Goal: Task Accomplishment & Management: Manage account settings

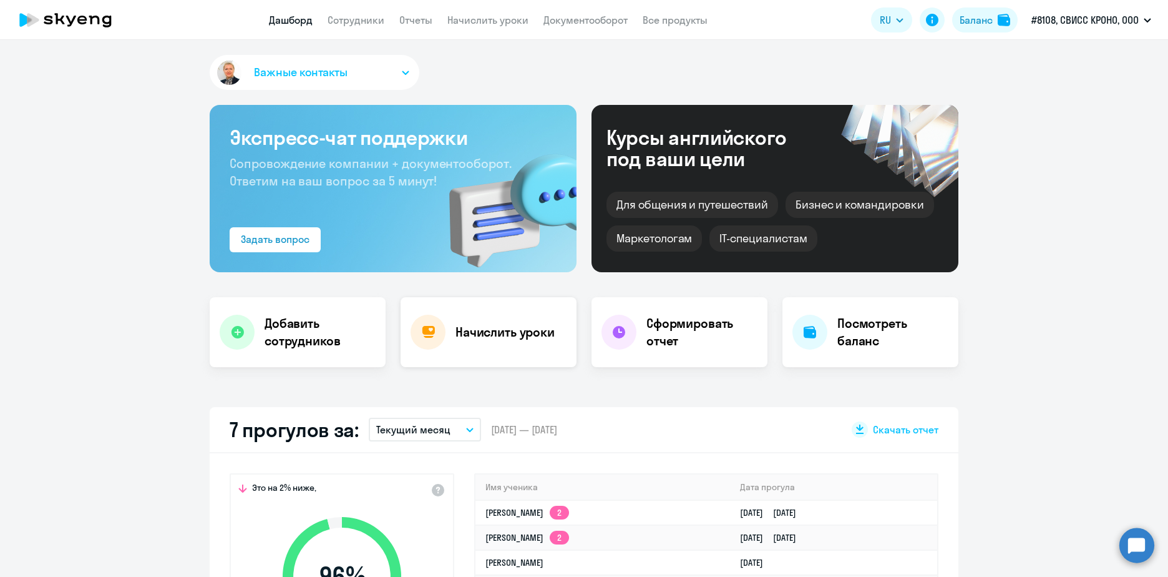
click at [481, 335] on h4 "Начислить уроки" at bounding box center [505, 331] width 99 height 17
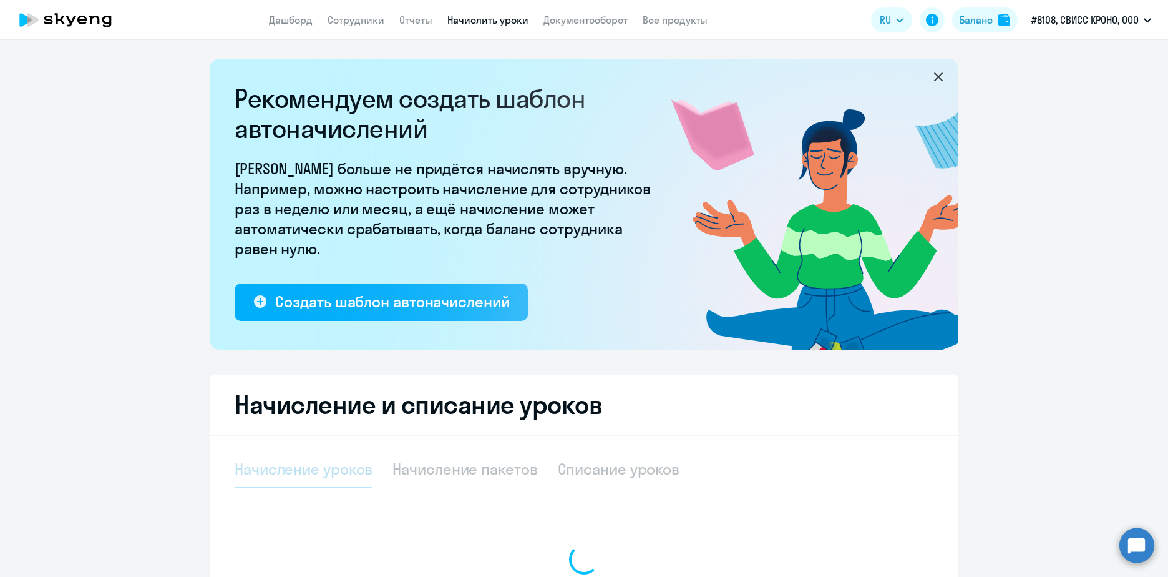
select select "10"
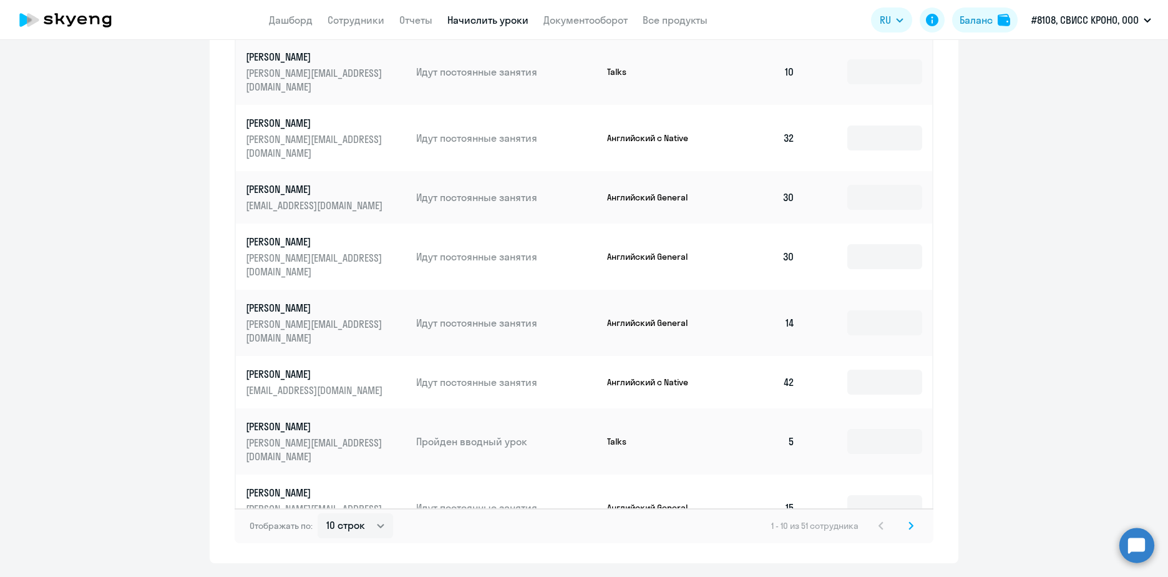
scroll to position [711, 0]
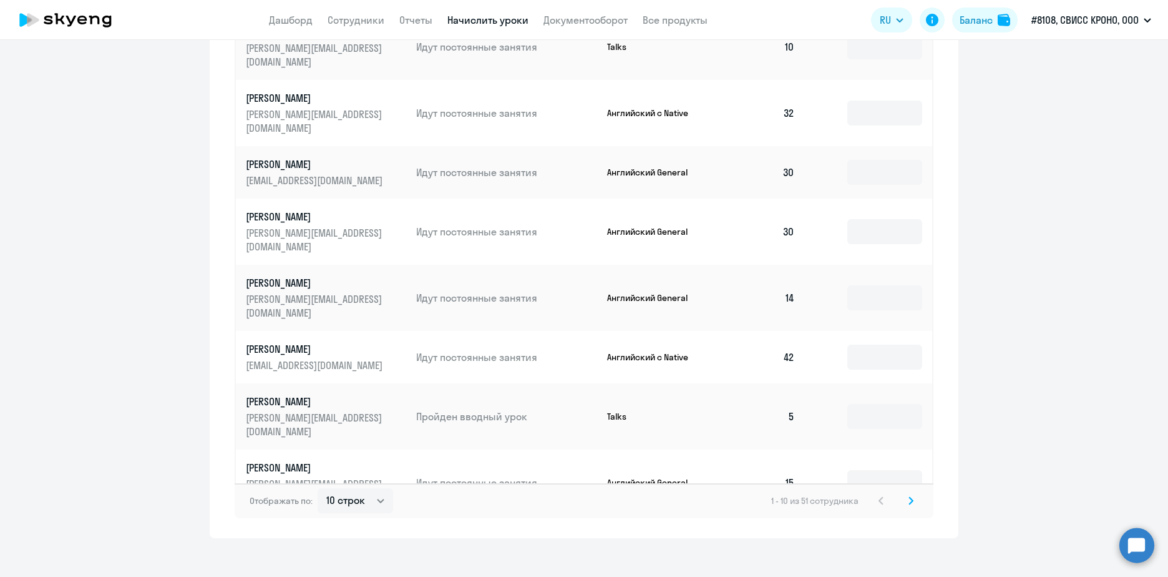
click at [904, 493] on svg-icon at bounding box center [911, 500] width 15 height 15
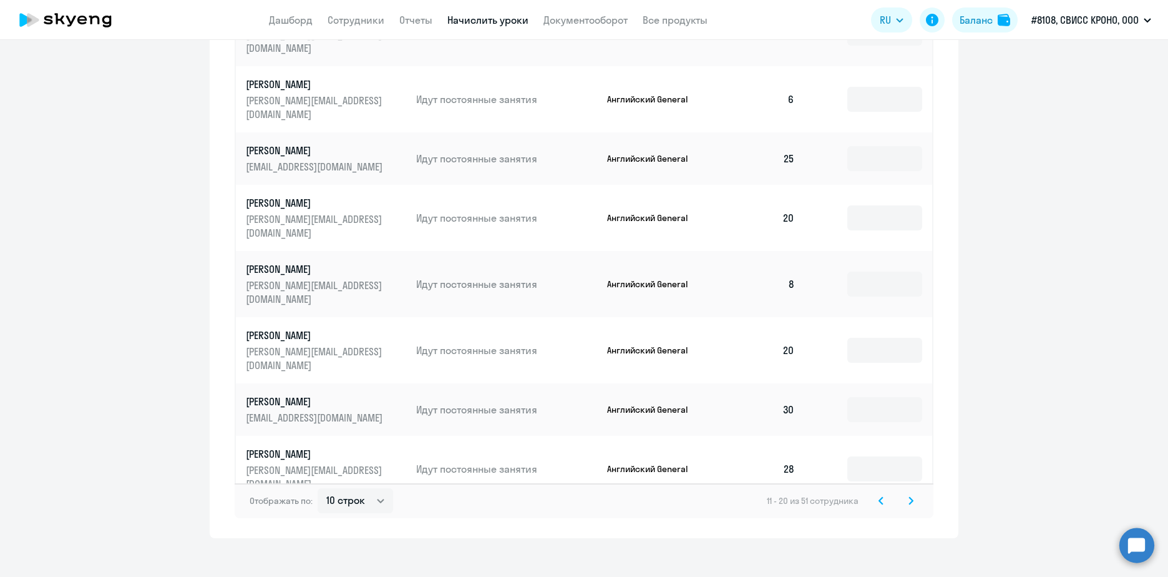
scroll to position [399, 0]
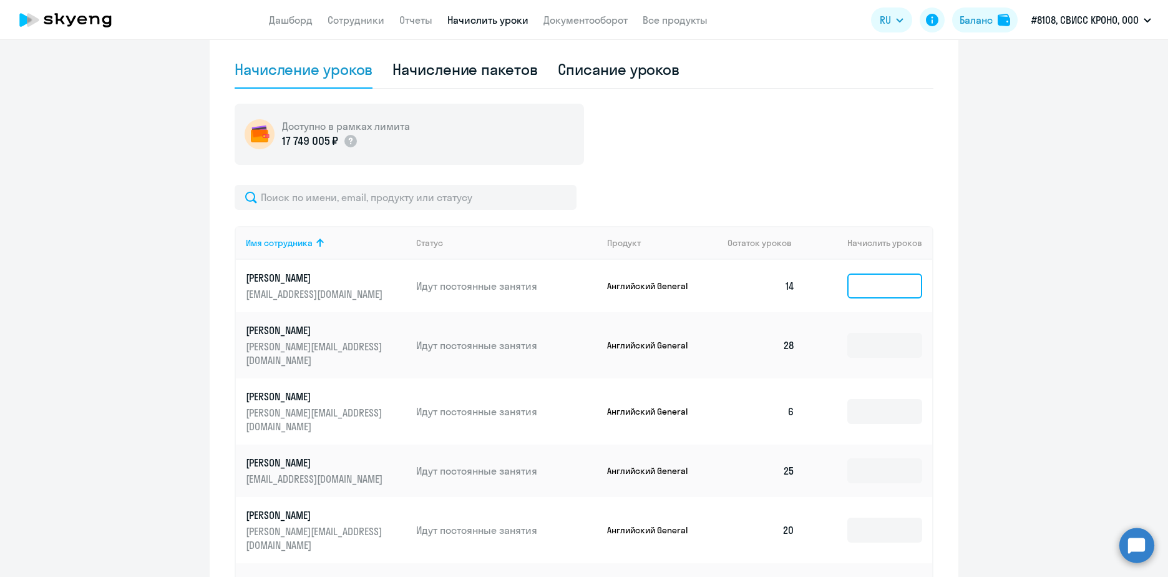
click at [892, 290] on input at bounding box center [885, 285] width 75 height 25
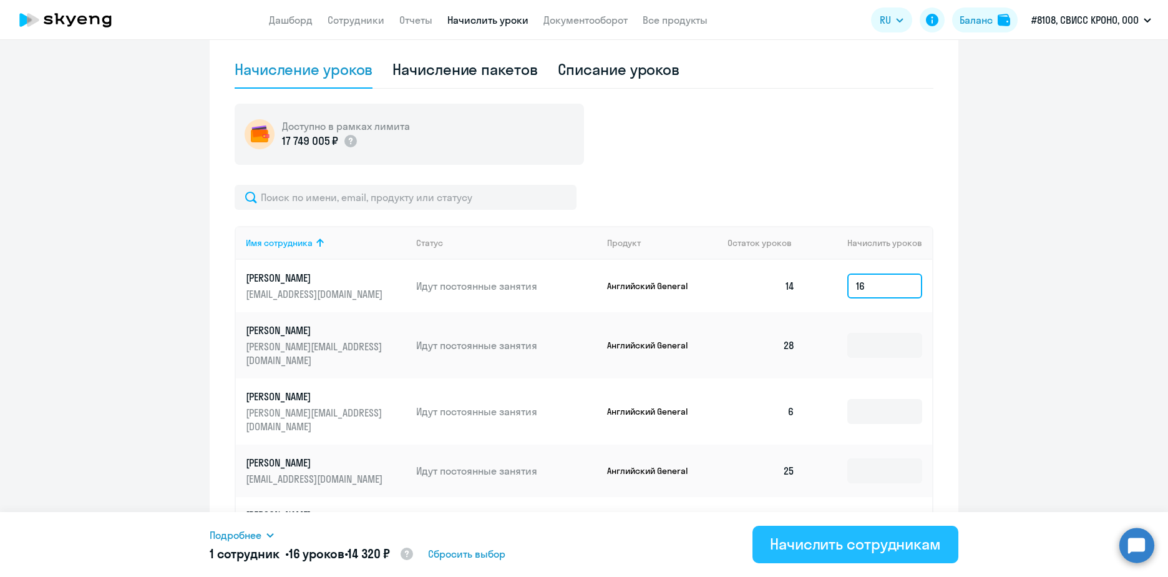
type input "16"
click at [809, 543] on div "Начислить сотрудникам" at bounding box center [855, 544] width 171 height 20
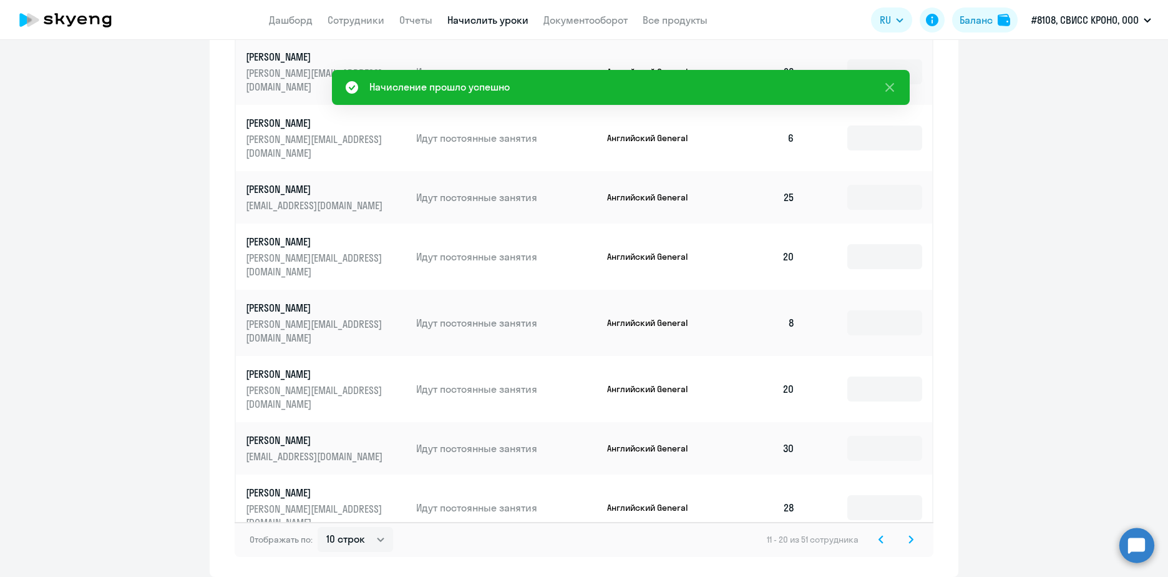
scroll to position [711, 0]
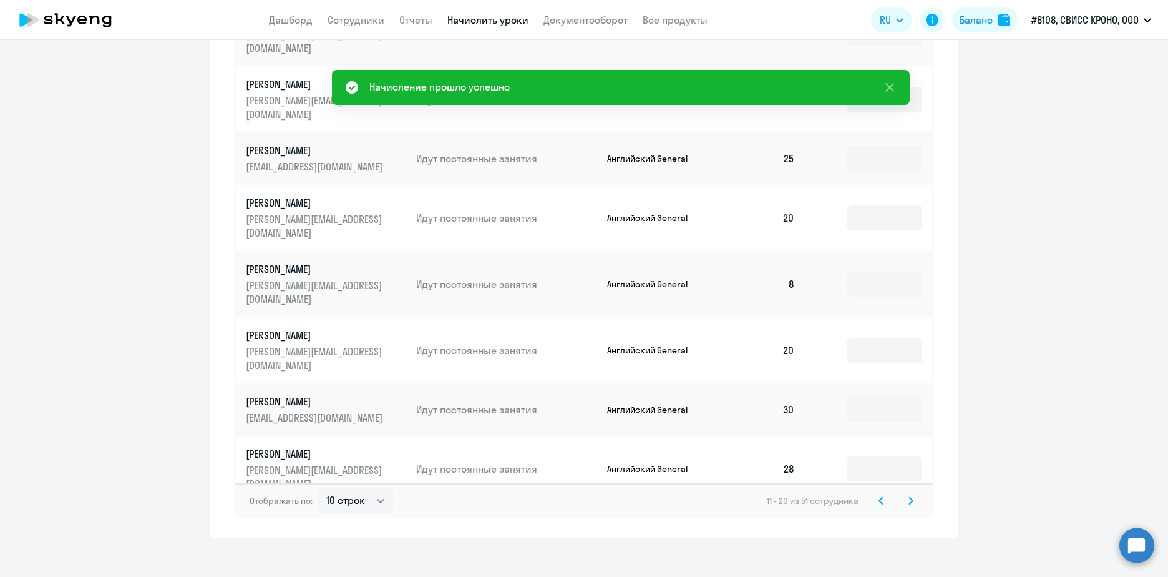
click at [909, 493] on svg-icon at bounding box center [911, 500] width 15 height 15
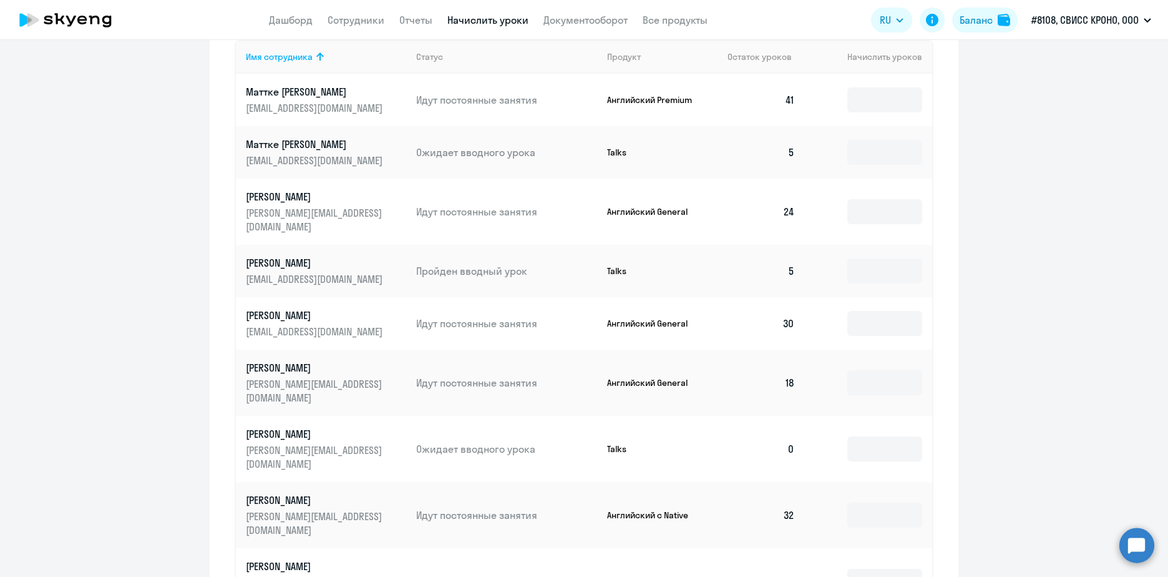
scroll to position [587, 0]
click at [856, 369] on input at bounding box center [885, 381] width 75 height 25
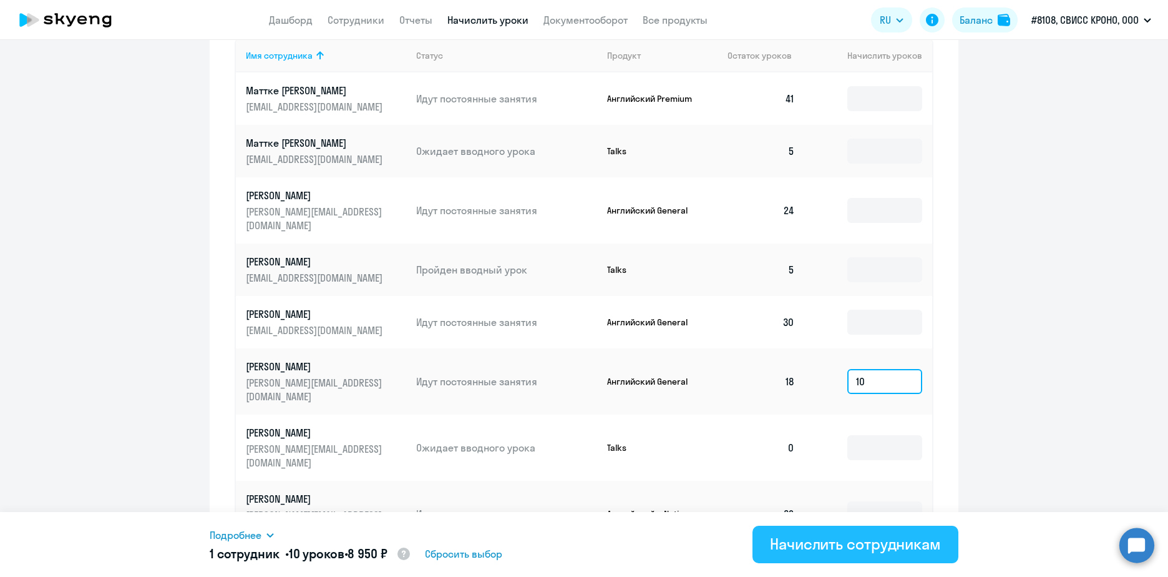
type input "10"
click at [813, 544] on div "Начислить сотрудникам" at bounding box center [855, 544] width 171 height 20
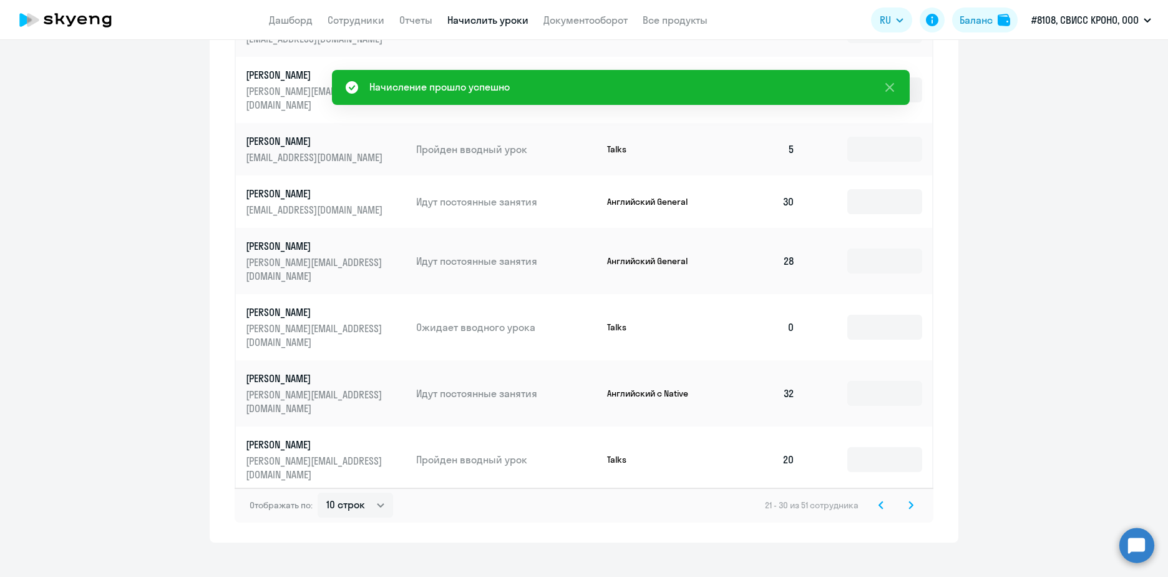
scroll to position [711, 0]
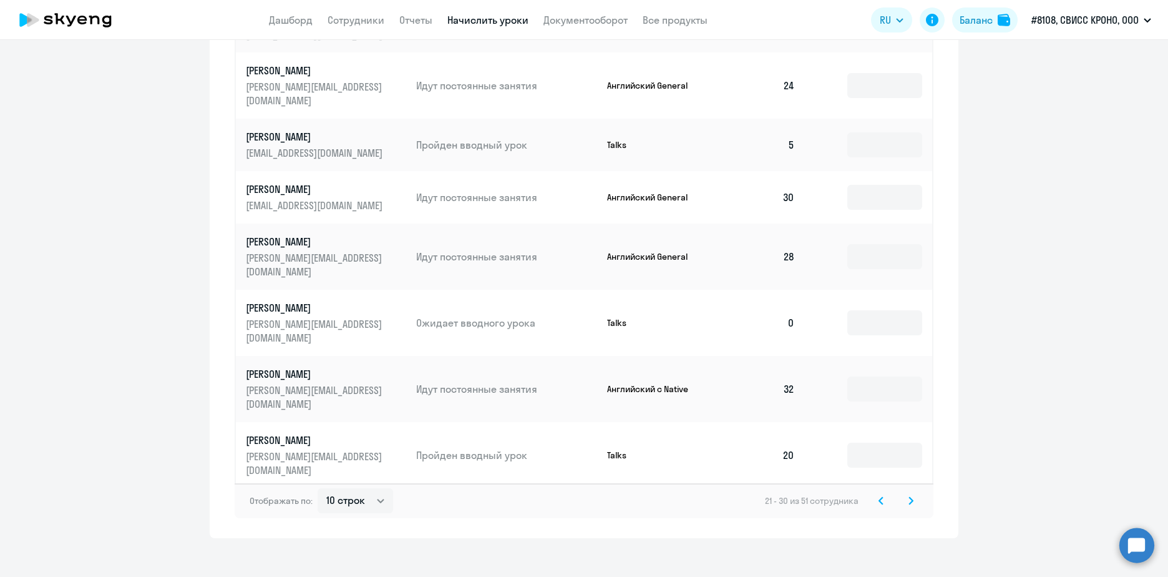
click at [914, 493] on svg-icon at bounding box center [911, 500] width 15 height 15
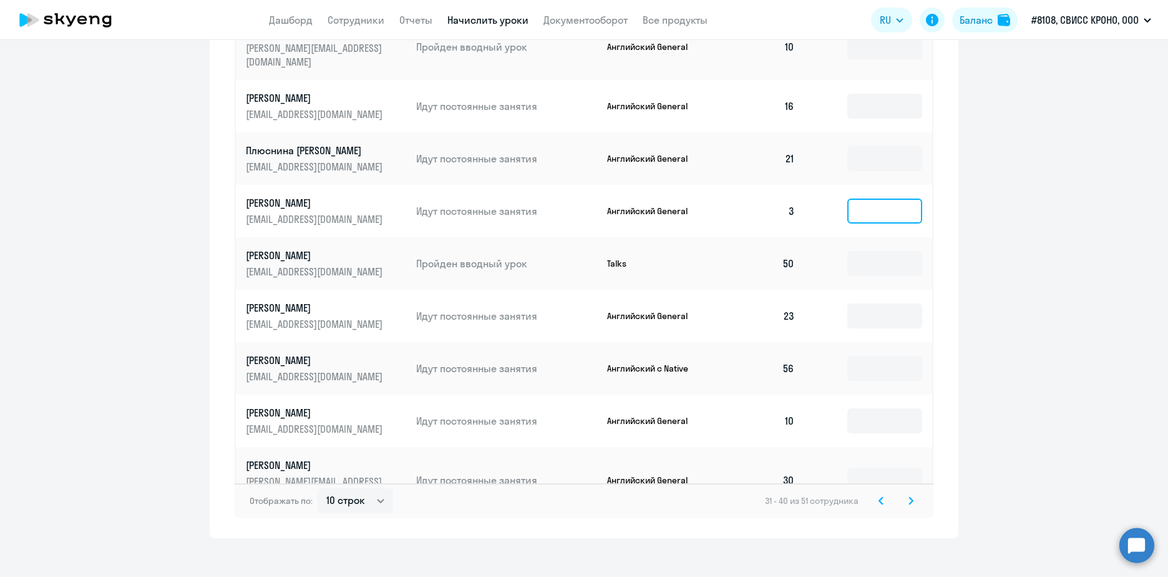
click at [865, 198] on input at bounding box center [885, 210] width 75 height 25
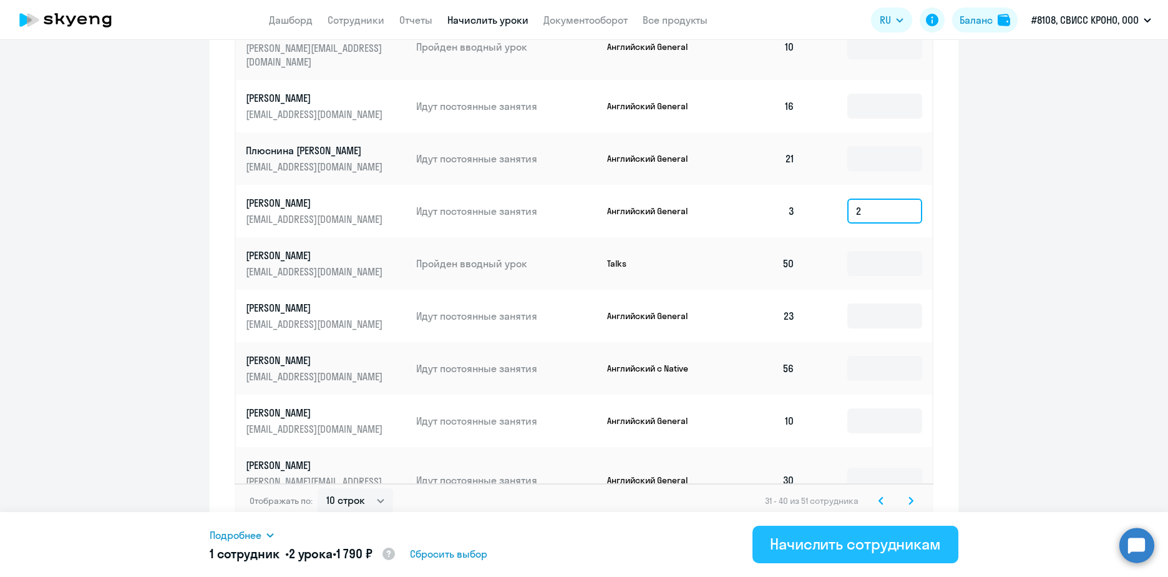
type input "2"
click at [881, 542] on div "Начислить сотрудникам" at bounding box center [855, 544] width 171 height 20
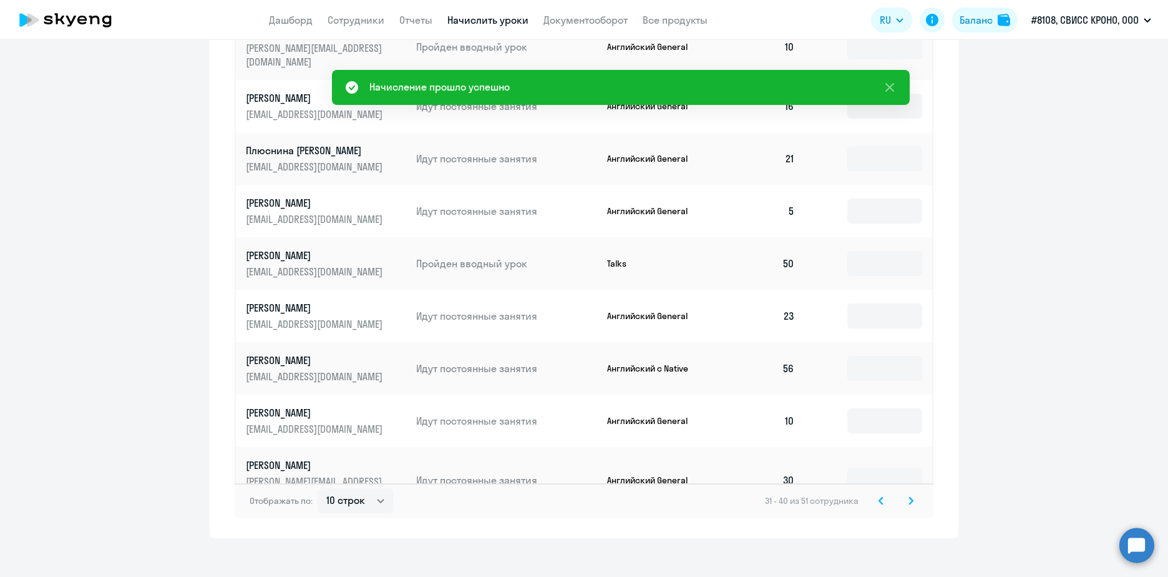
click at [909, 496] on icon at bounding box center [911, 500] width 5 height 9
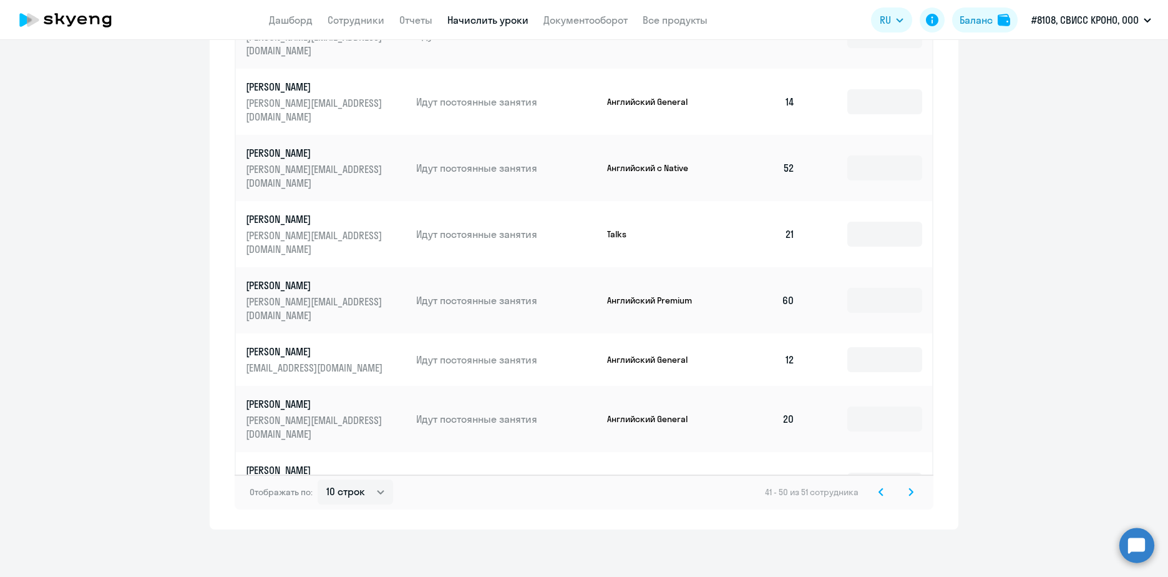
scroll to position [723, 0]
click at [909, 492] on icon at bounding box center [911, 489] width 5 height 9
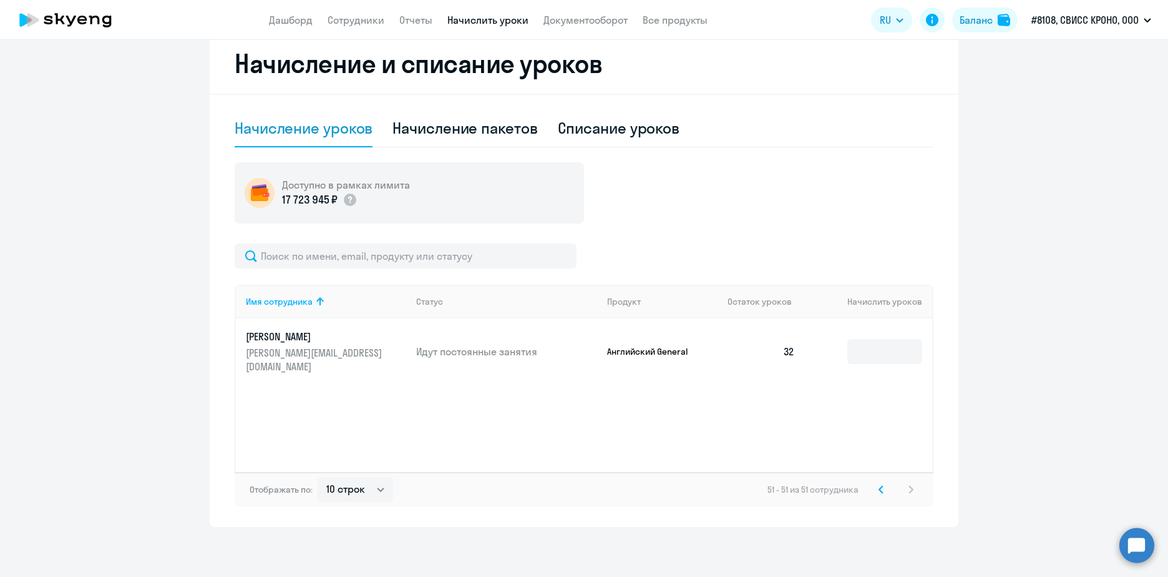
scroll to position [341, 0]
click at [874, 486] on svg-icon at bounding box center [881, 489] width 15 height 15
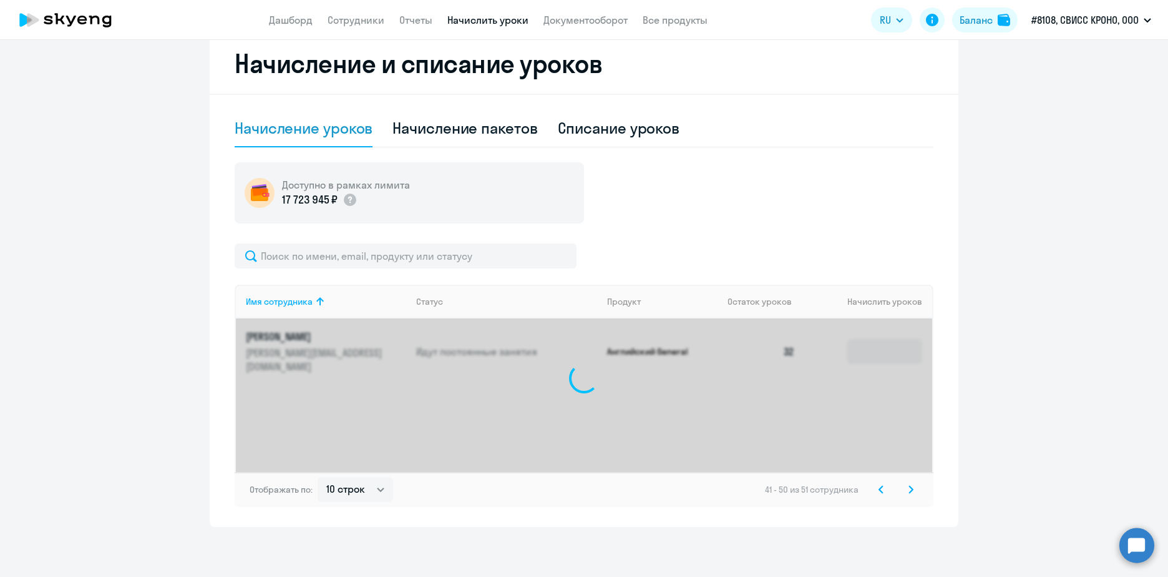
scroll to position [723, 0]
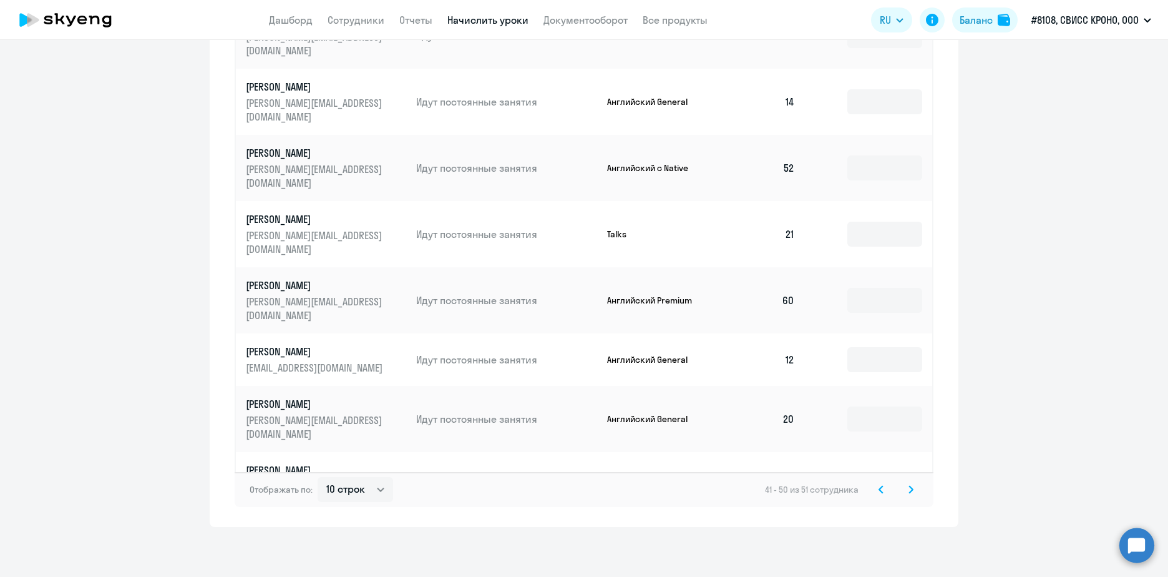
click at [874, 486] on svg-icon at bounding box center [881, 489] width 15 height 15
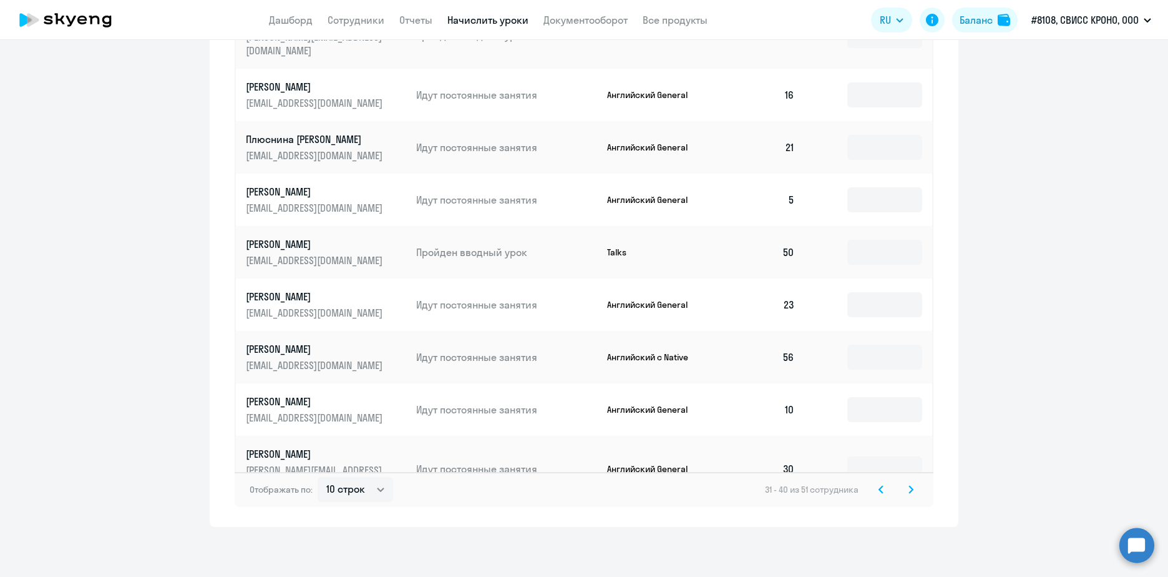
scroll to position [711, 0]
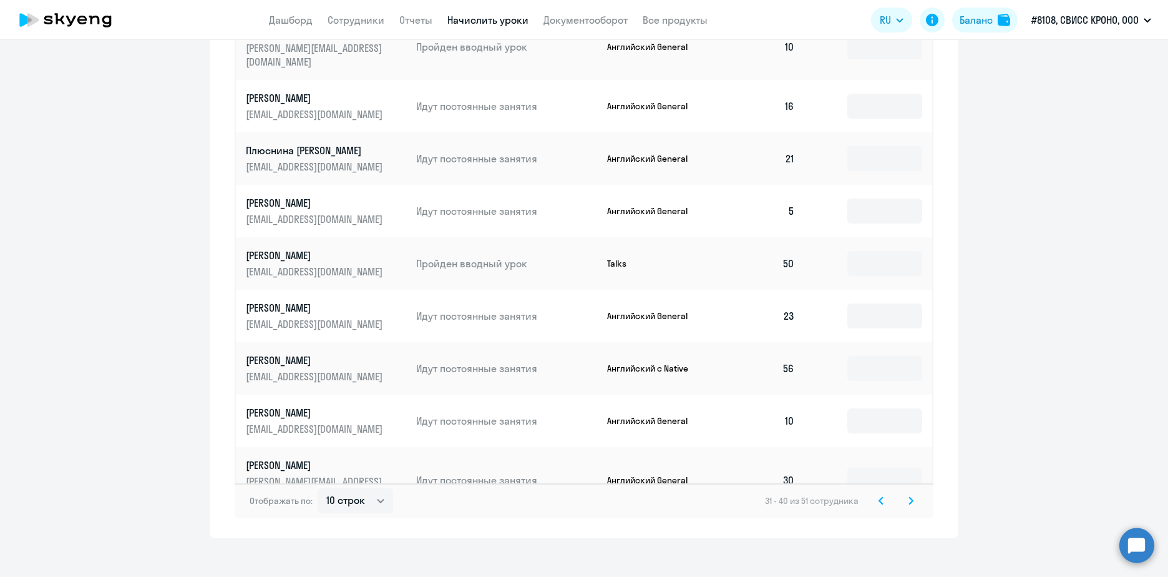
click at [874, 493] on svg-icon at bounding box center [881, 500] width 15 height 15
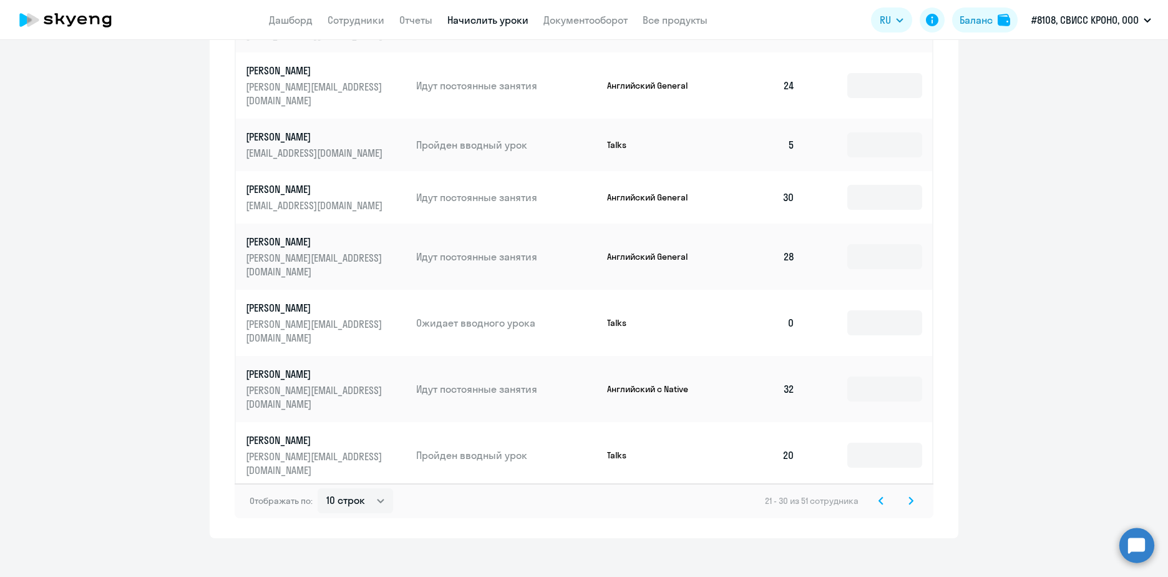
click at [874, 493] on svg-icon at bounding box center [881, 500] width 15 height 15
